Goal: Task Accomplishment & Management: Complete application form

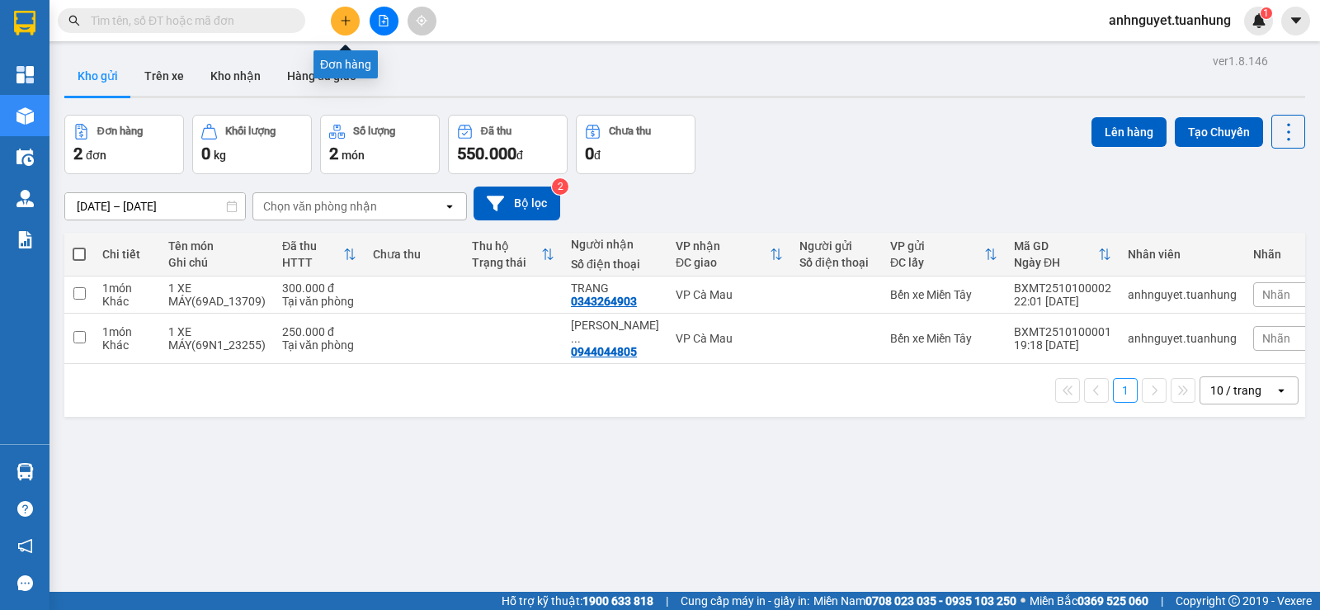
click at [343, 23] on icon "plus" at bounding box center [346, 21] width 12 height 12
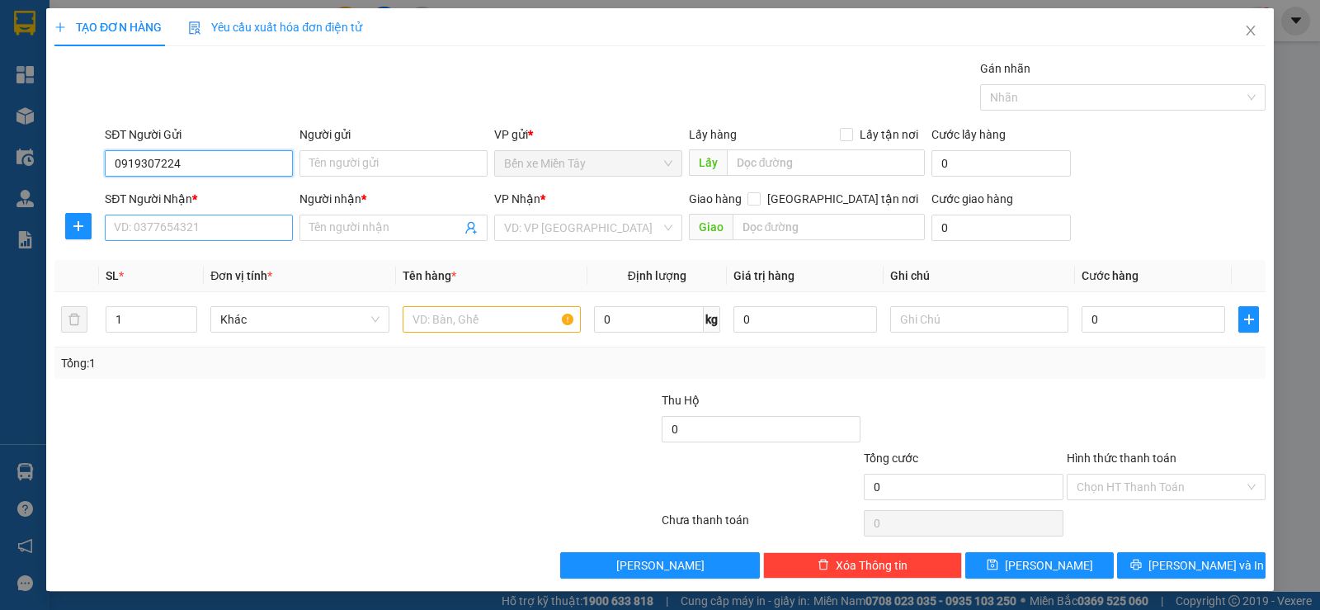
type input "0919307224"
click at [125, 231] on input "SĐT Người Nhận *" at bounding box center [199, 228] width 188 height 26
type input "0919307224"
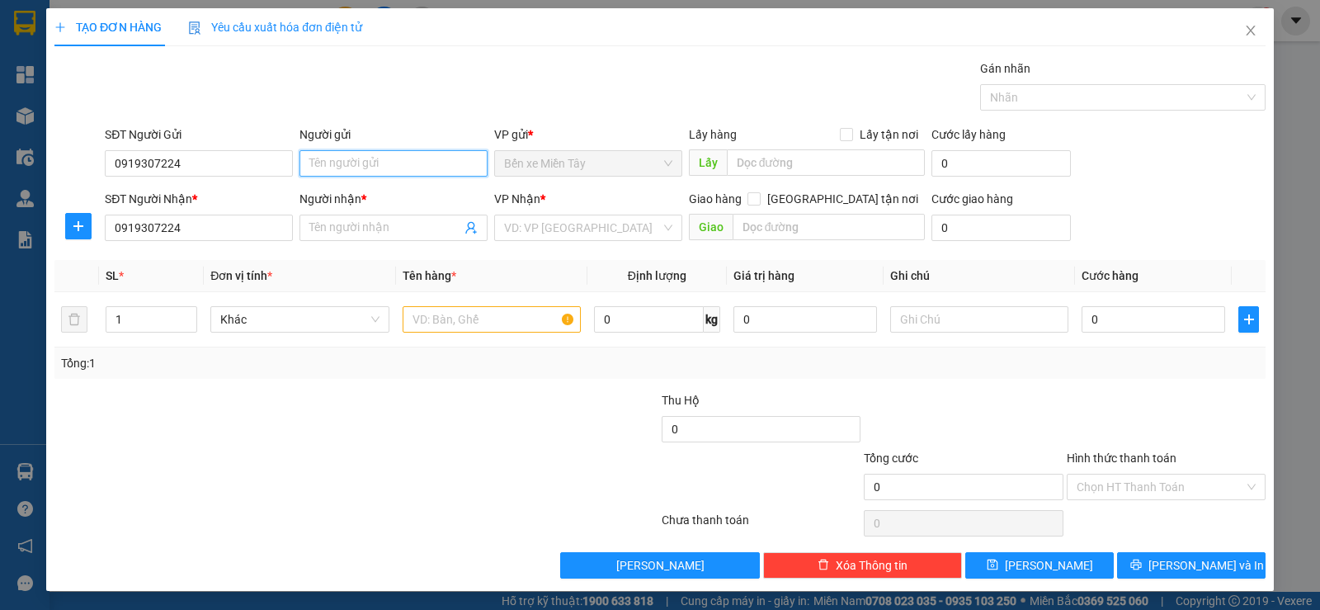
click at [315, 158] on input "Người gửi" at bounding box center [394, 163] width 188 height 26
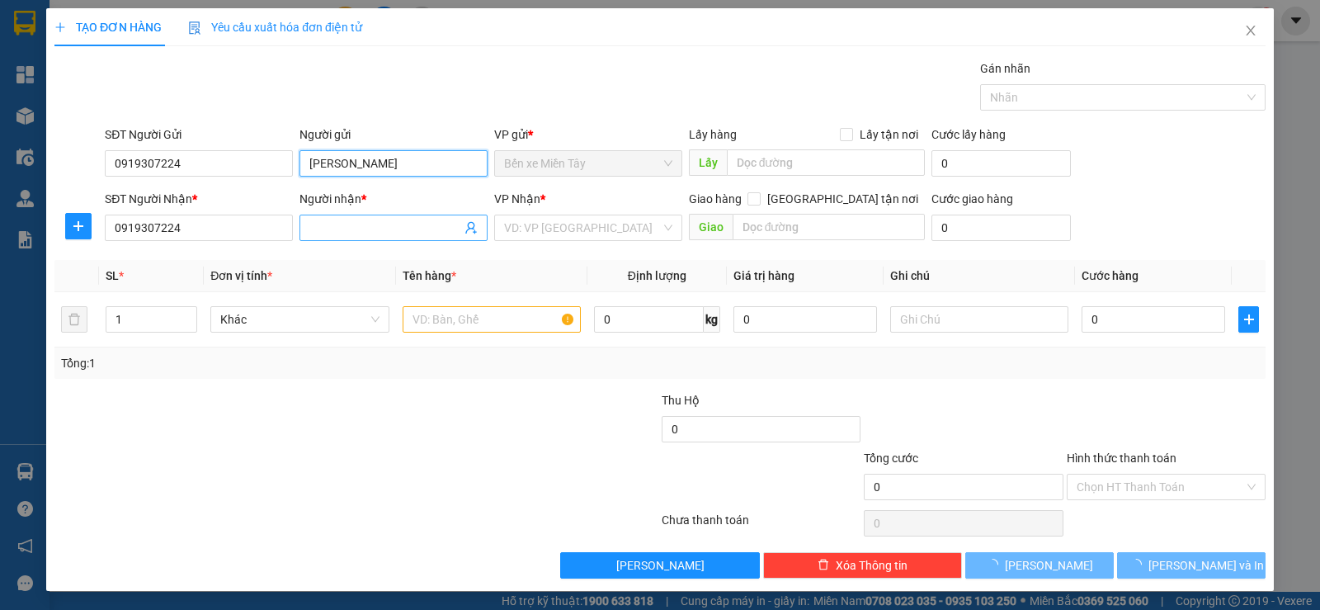
type input "[PERSON_NAME]"
click at [319, 229] on input "Người nhận *" at bounding box center [385, 228] width 152 height 18
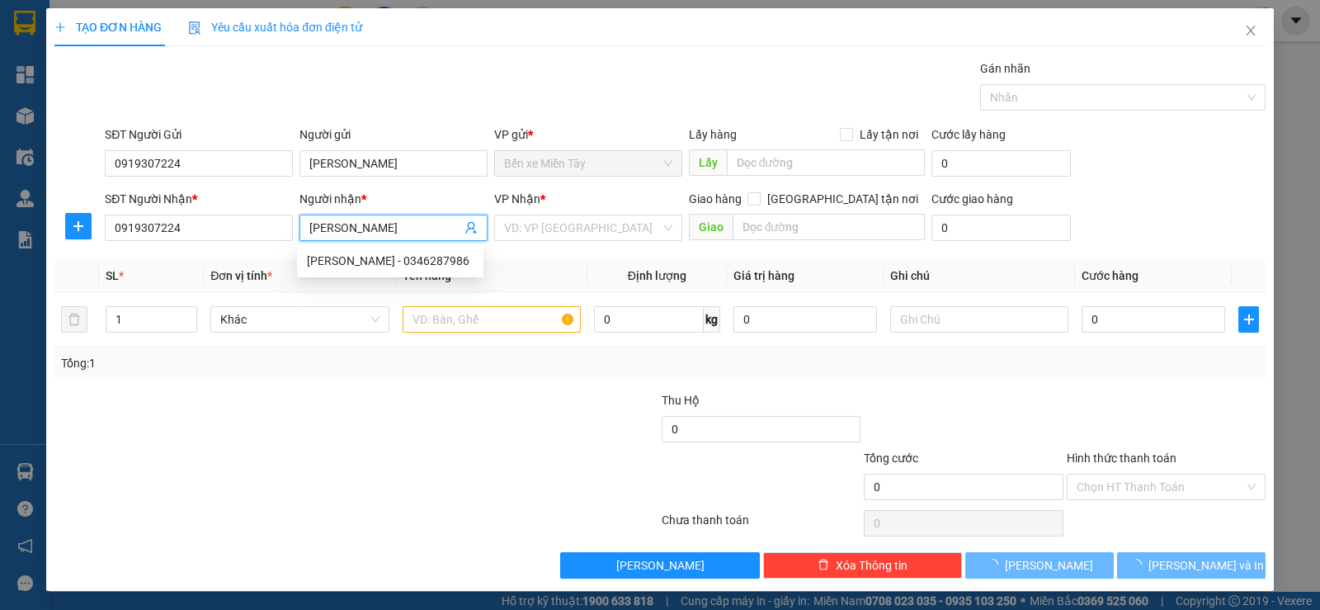
scroll to position [1, 0]
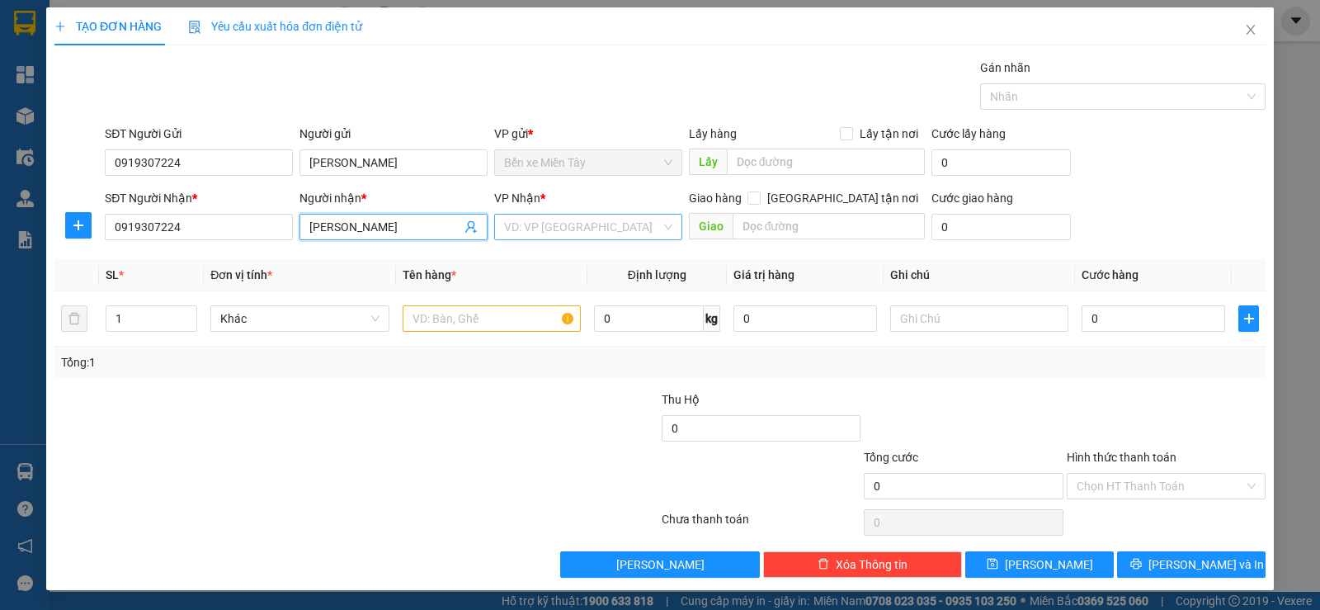
type input "[PERSON_NAME]"
click at [616, 227] on input "search" at bounding box center [582, 227] width 157 height 25
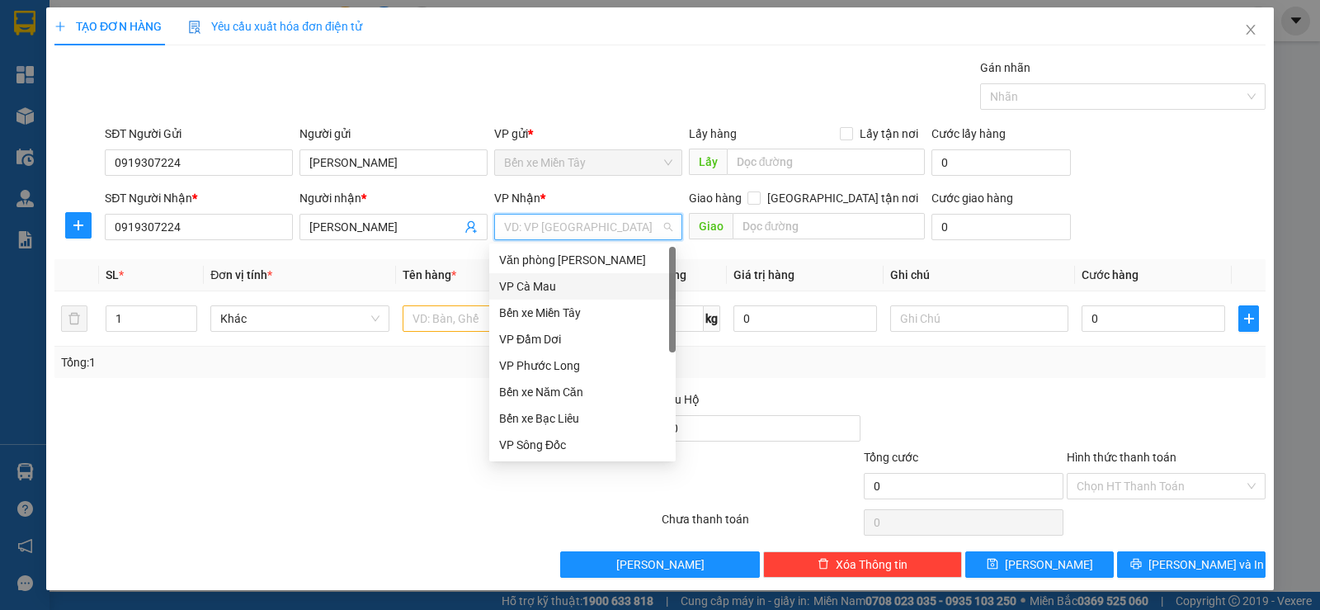
click at [561, 294] on div "VP Cà Mau" at bounding box center [582, 286] width 167 height 18
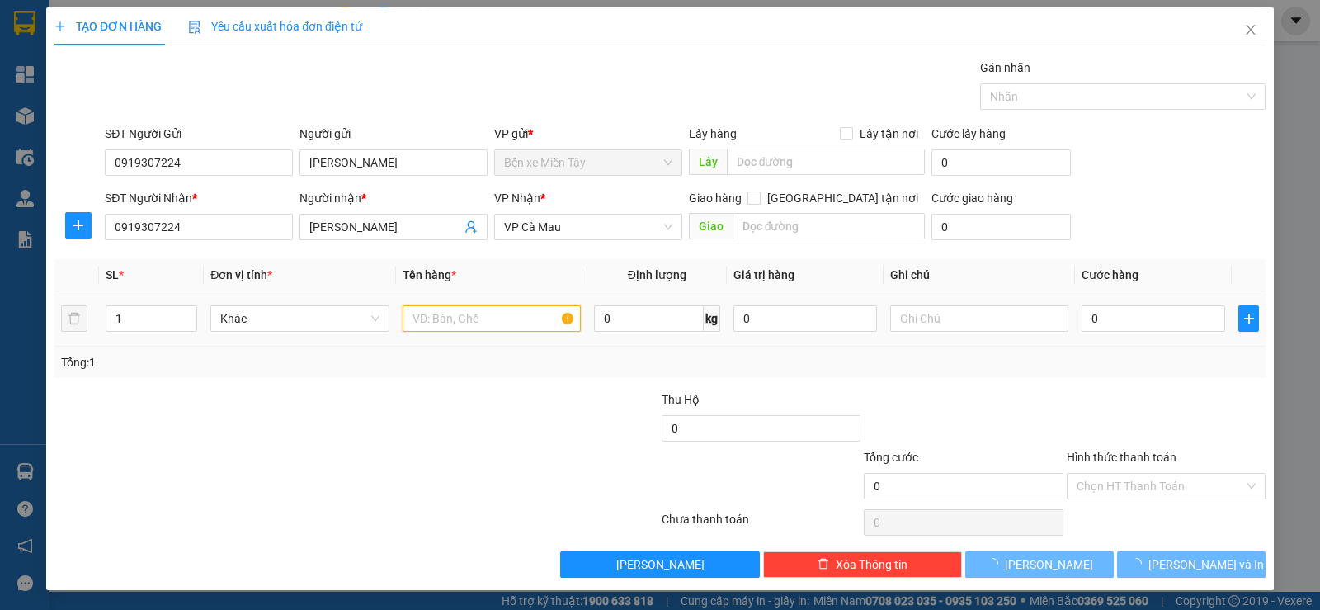
click at [498, 324] on input "text" at bounding box center [492, 318] width 178 height 26
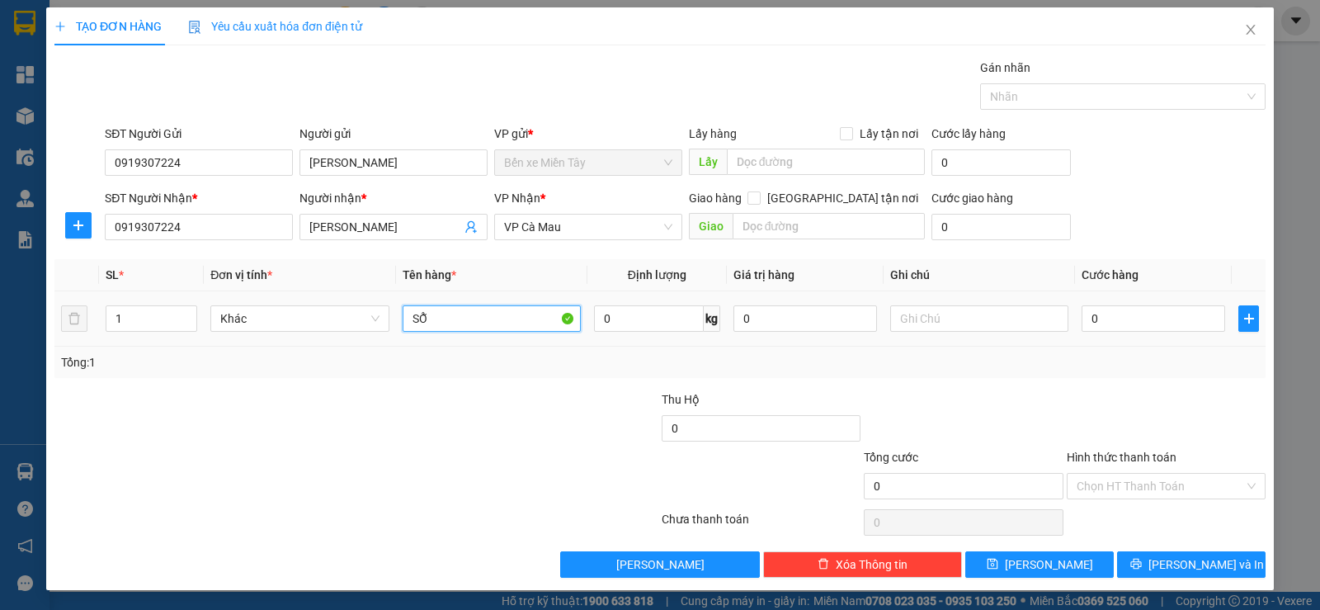
type input "S"
type input "SỐ XE ; 76F-5566"
click at [938, 321] on input "text" at bounding box center [979, 318] width 178 height 26
type input "KHCH ĐI THEO XE"
click at [1116, 315] on input "0" at bounding box center [1154, 318] width 144 height 26
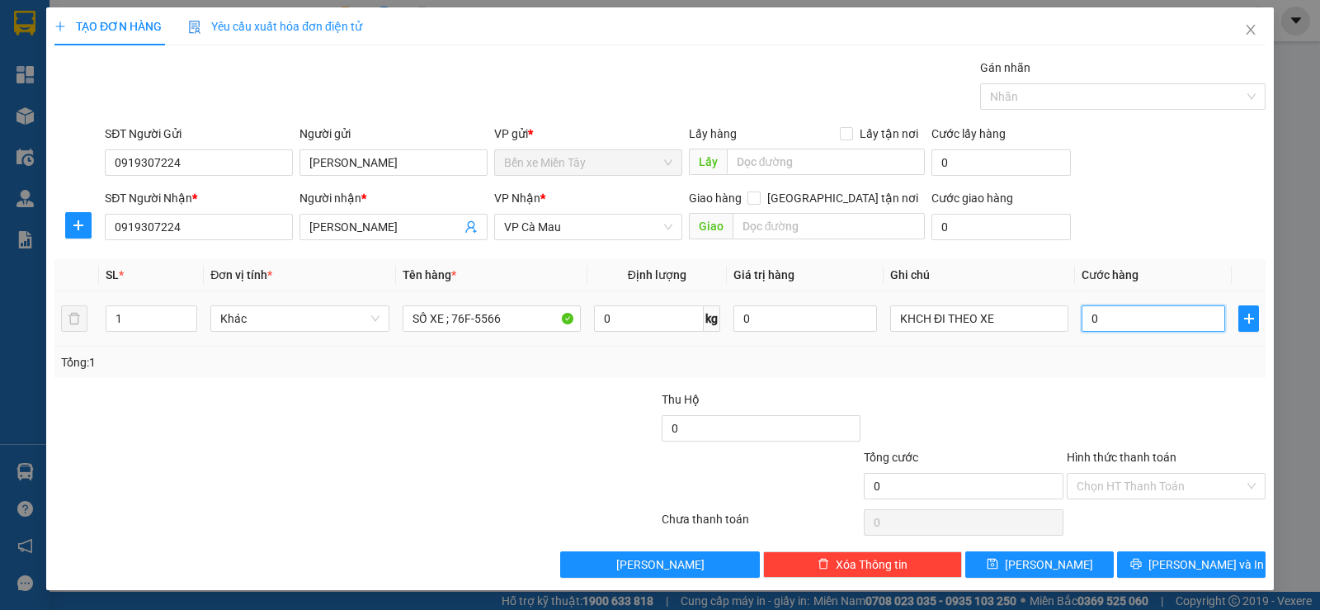
type input "2"
type input "25"
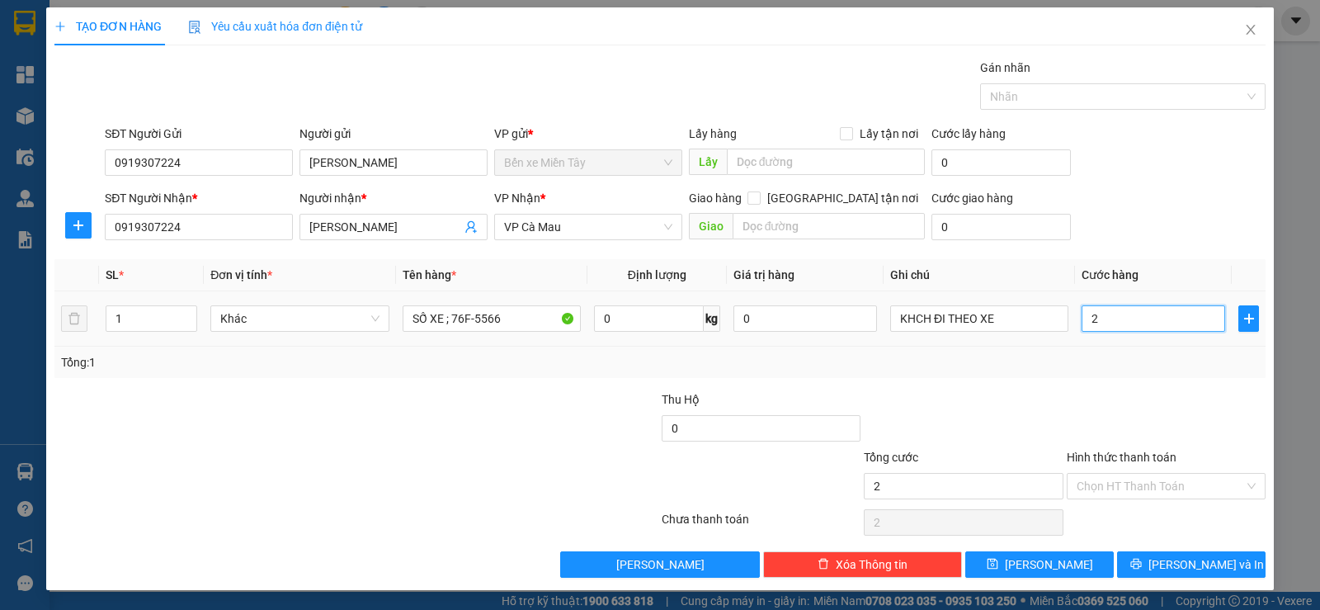
type input "25"
type input "250"
type input "2.500"
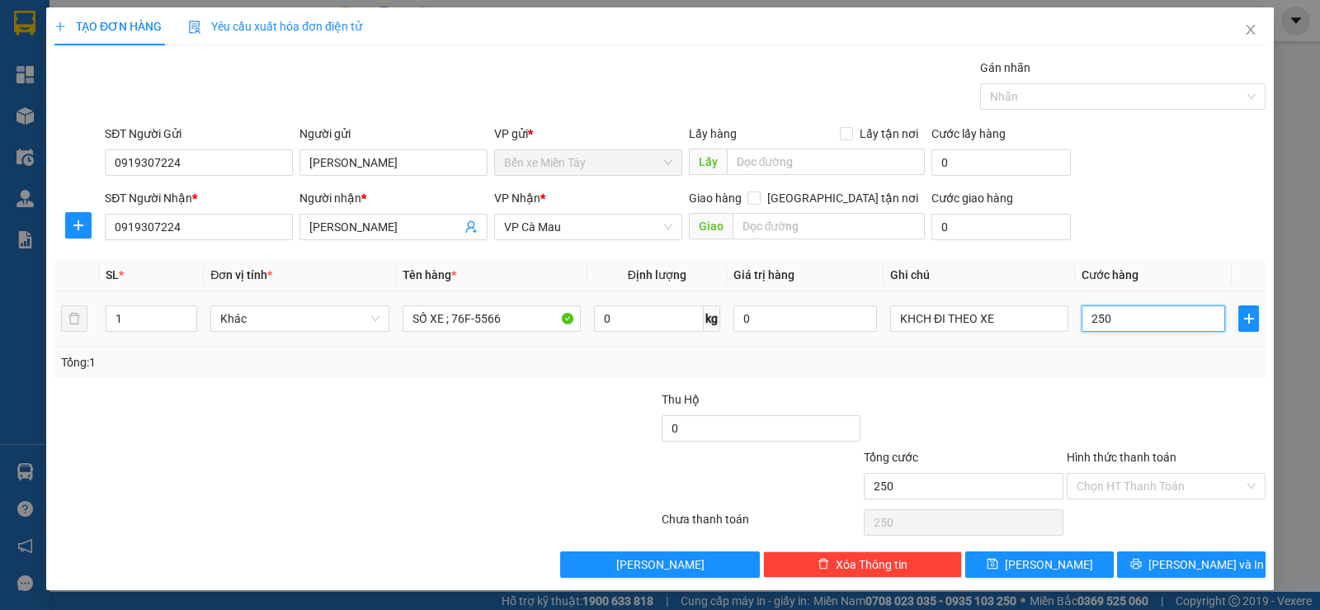
type input "2.500"
type input "25.000"
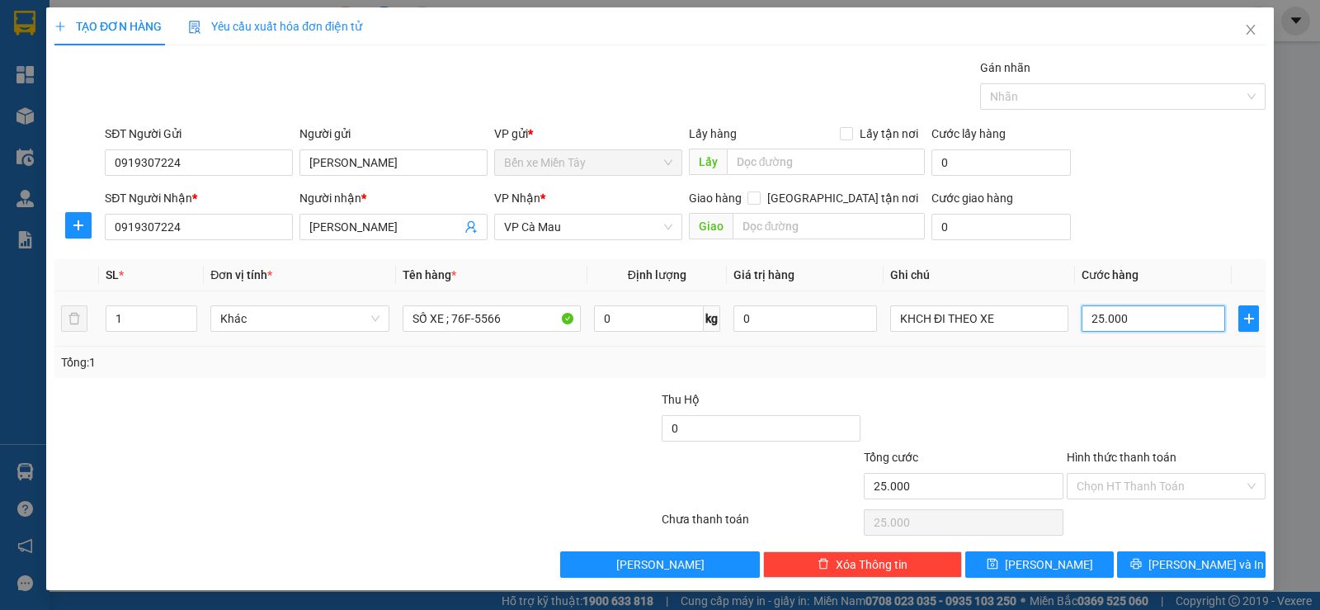
type input "250.000"
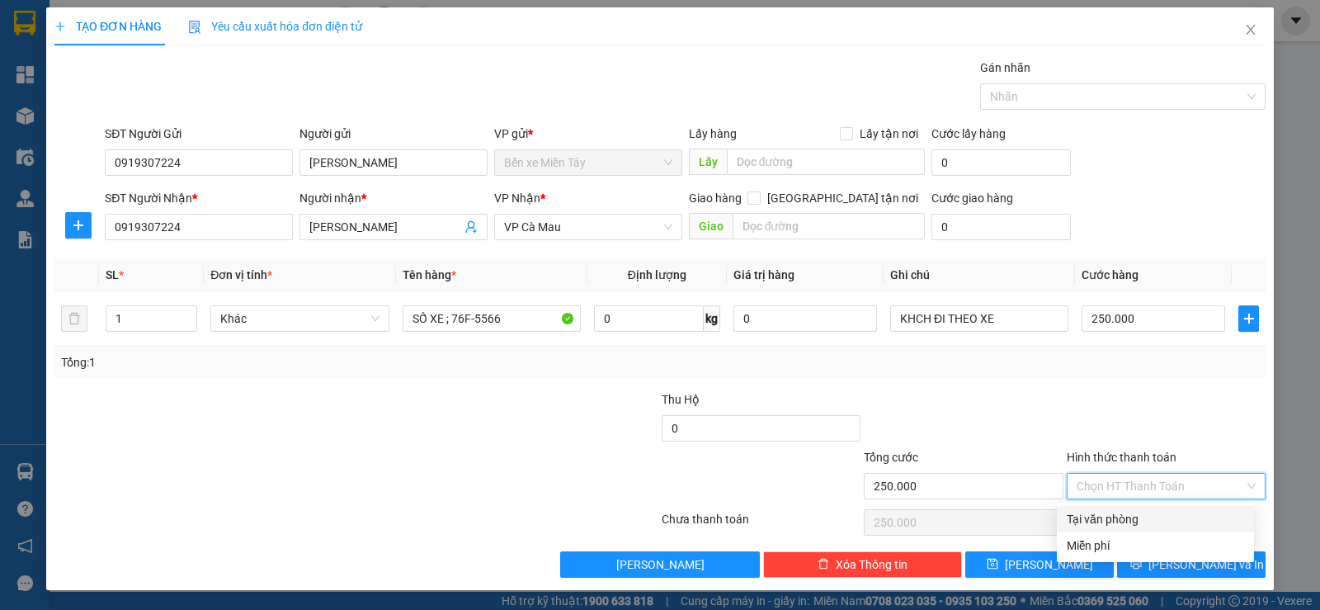
click at [1118, 482] on input "Hình thức thanh toán" at bounding box center [1161, 486] width 168 height 25
click at [1115, 526] on div "Tại văn phòng" at bounding box center [1155, 519] width 177 height 18
type input "0"
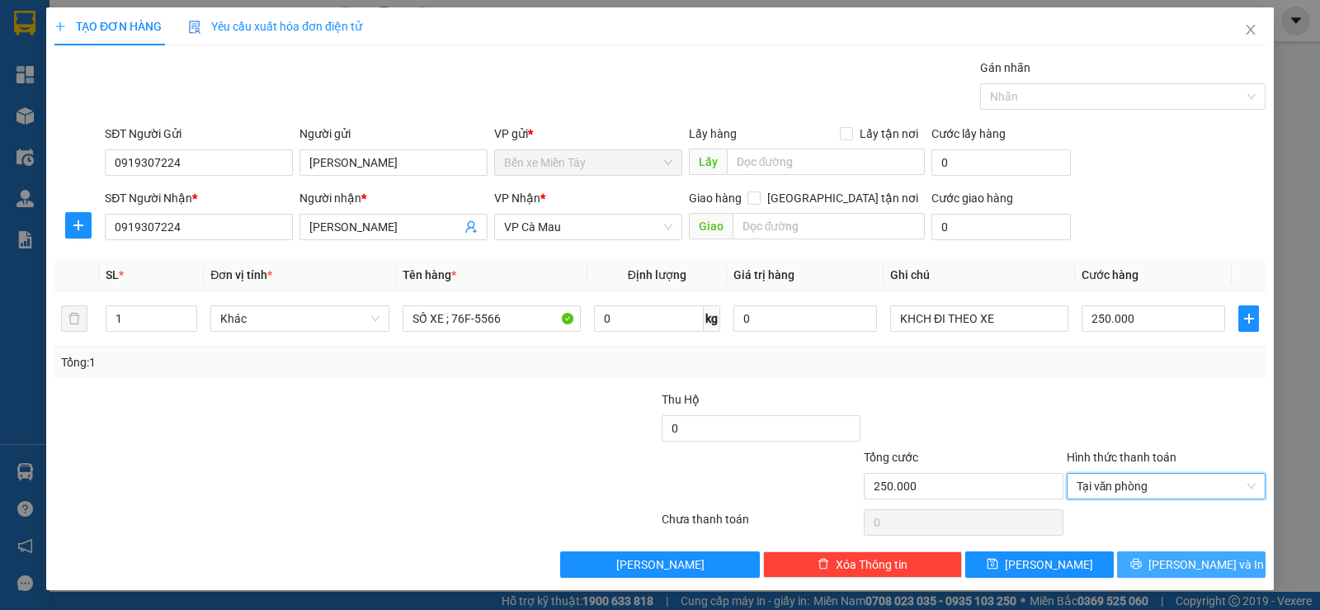
click at [1173, 561] on span "[PERSON_NAME] và In" at bounding box center [1207, 564] width 116 height 18
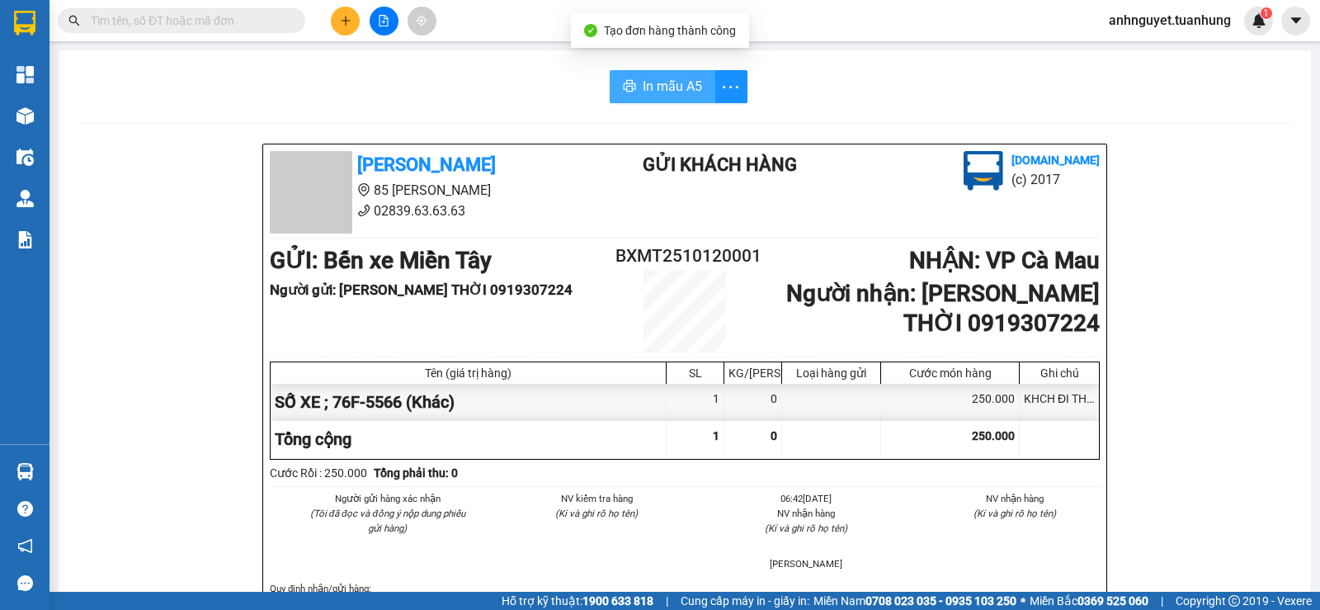
click at [685, 87] on span "In mẫu A5" at bounding box center [672, 86] width 59 height 21
click at [677, 81] on span "In mẫu A5" at bounding box center [675, 86] width 59 height 21
click at [696, 78] on button "In mẫu A5" at bounding box center [663, 86] width 106 height 33
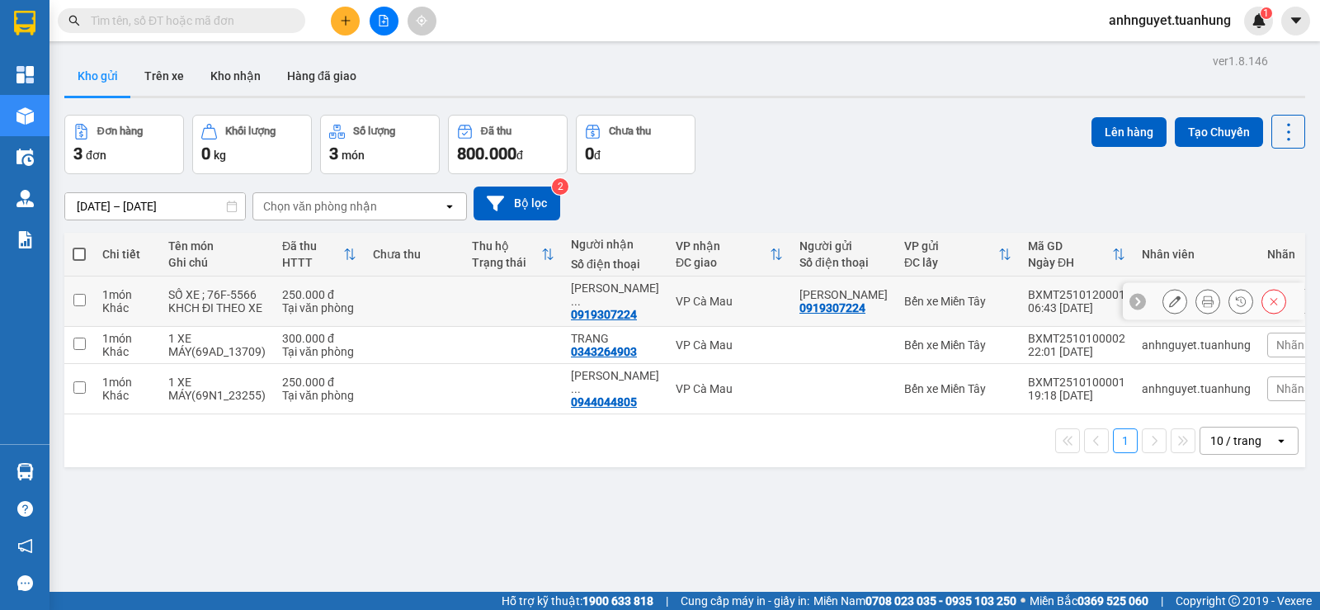
click at [76, 297] on input "checkbox" at bounding box center [79, 300] width 12 height 12
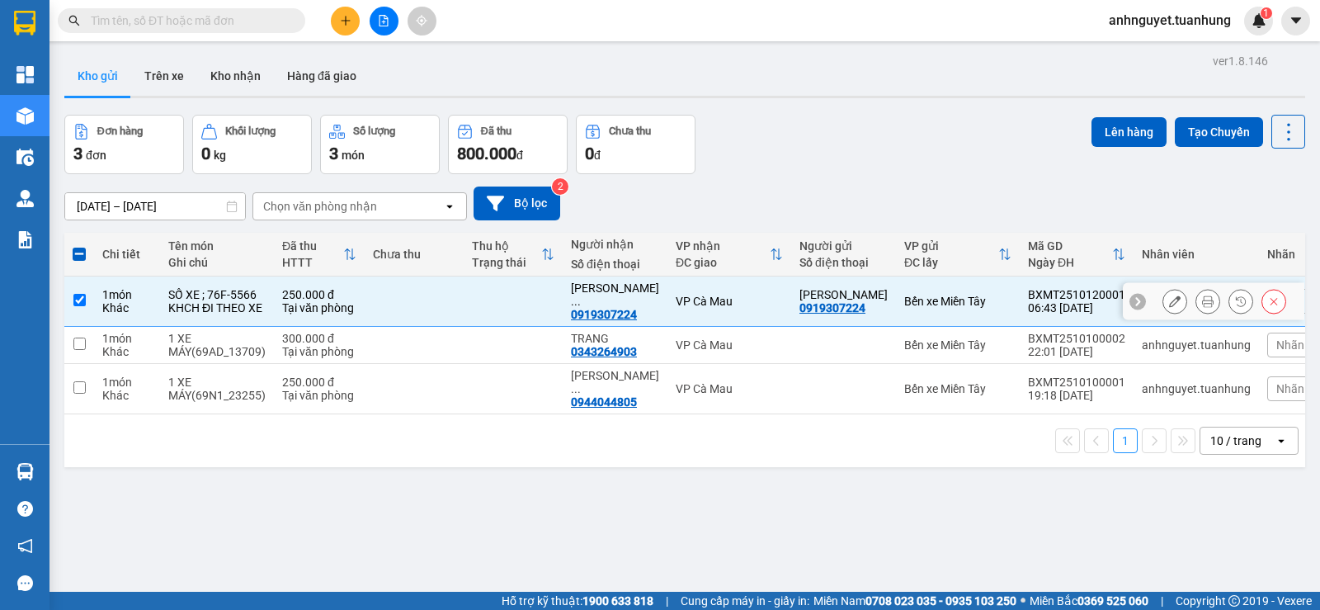
click at [78, 297] on input "checkbox" at bounding box center [79, 300] width 12 height 12
checkbox input "false"
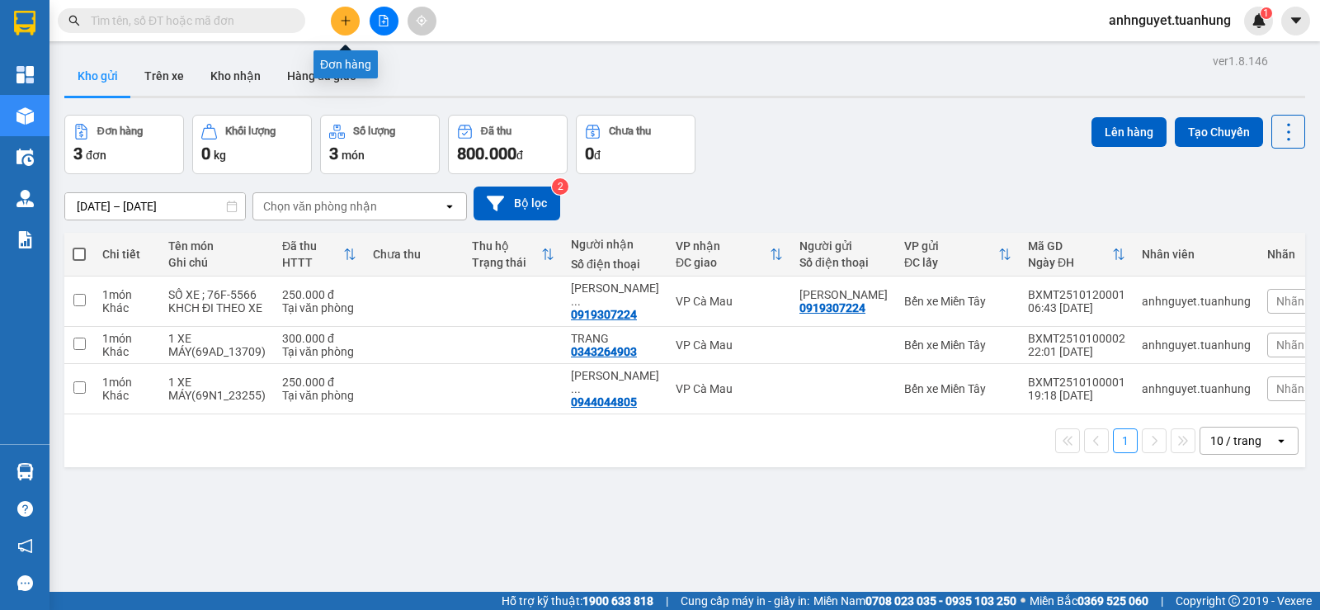
click at [350, 24] on icon "plus" at bounding box center [346, 21] width 12 height 12
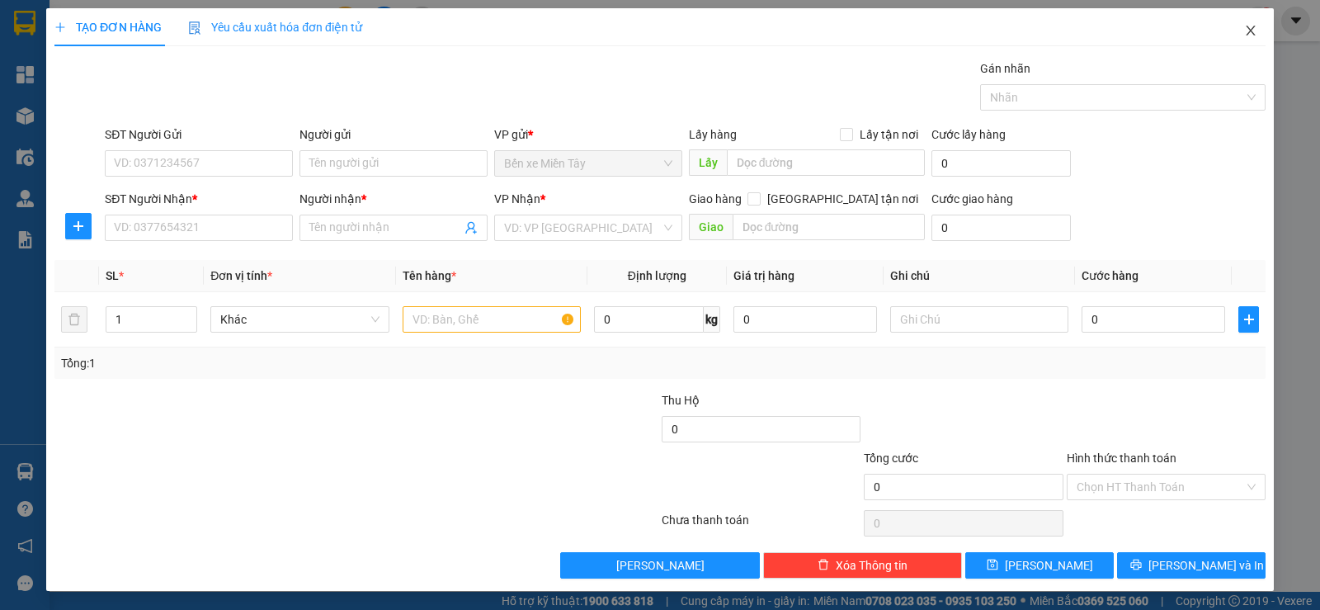
click at [1244, 31] on icon "close" at bounding box center [1250, 30] width 13 height 13
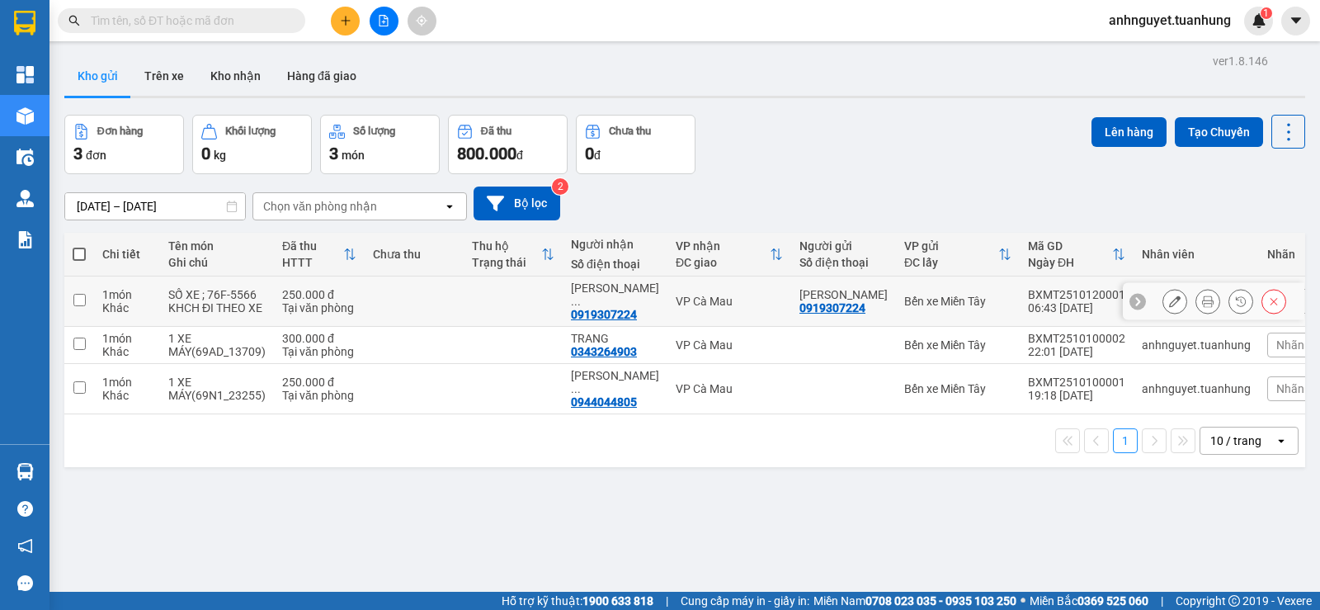
click at [82, 303] on input "checkbox" at bounding box center [79, 300] width 12 height 12
checkbox input "true"
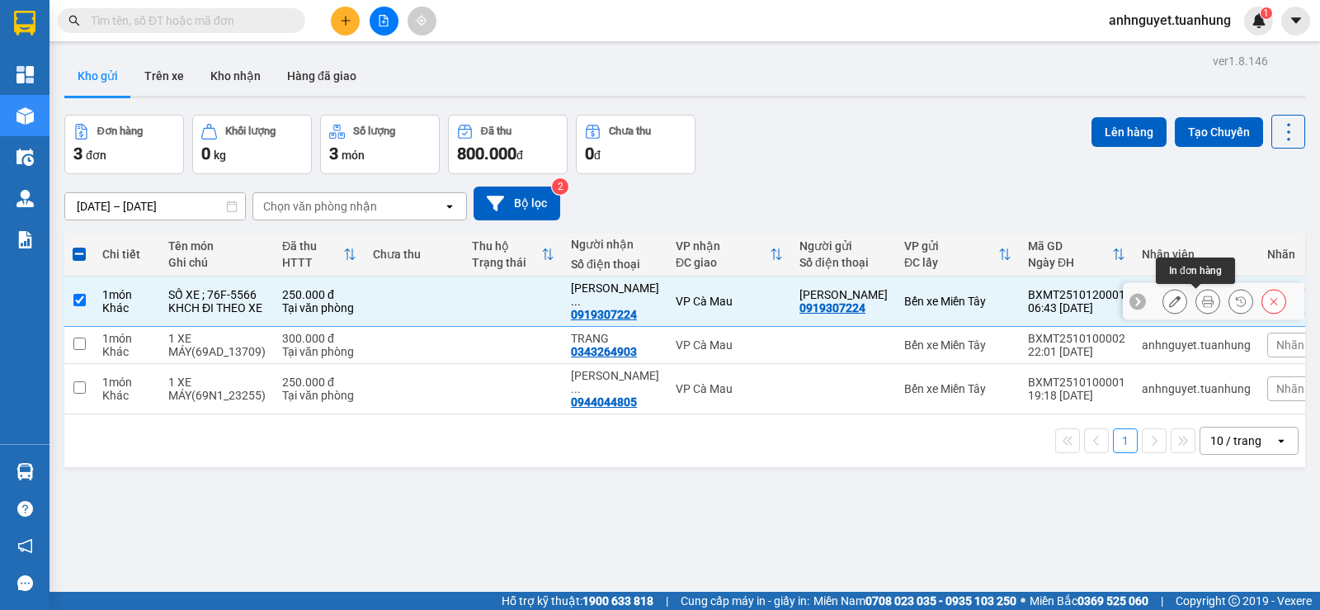
click at [1202, 305] on icon at bounding box center [1208, 301] width 12 height 12
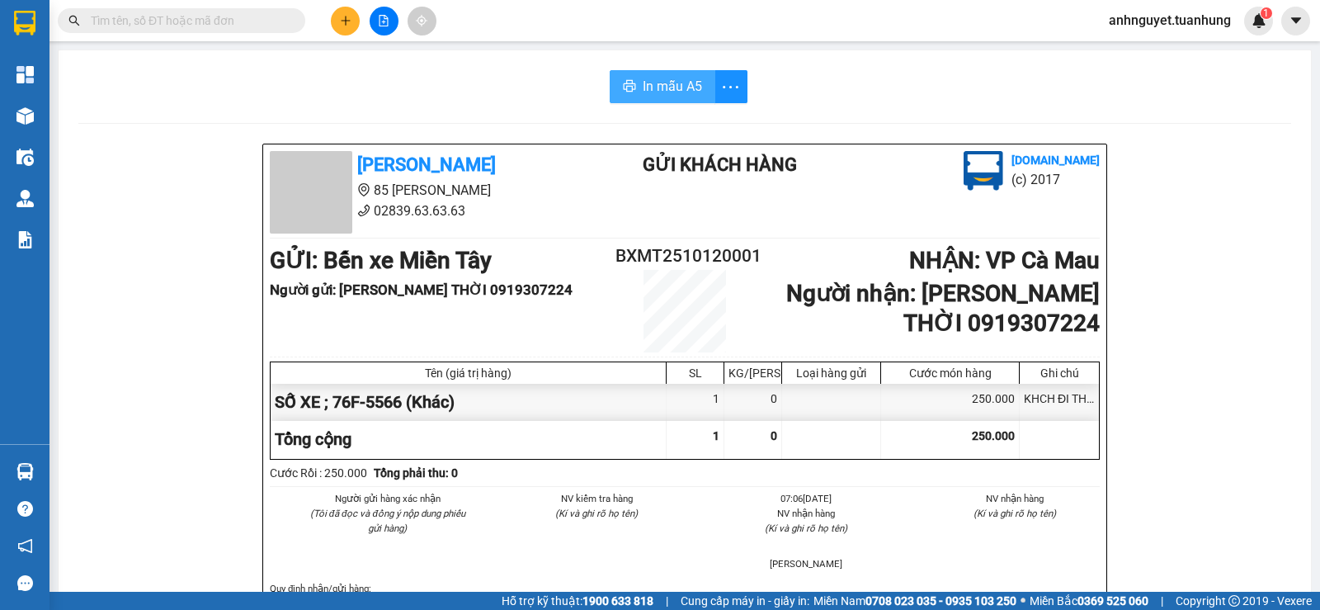
click at [662, 84] on span "In mẫu A5" at bounding box center [672, 86] width 59 height 21
